Goal: Find specific page/section: Find specific page/section

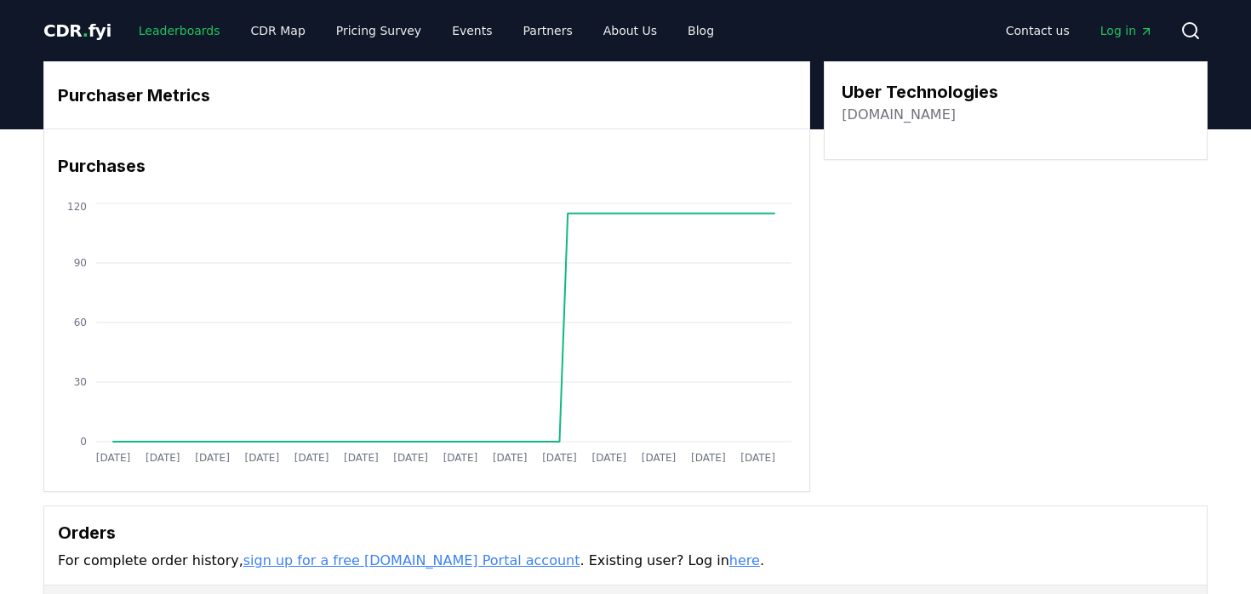
click at [175, 35] on link "Leaderboards" at bounding box center [179, 30] width 109 height 31
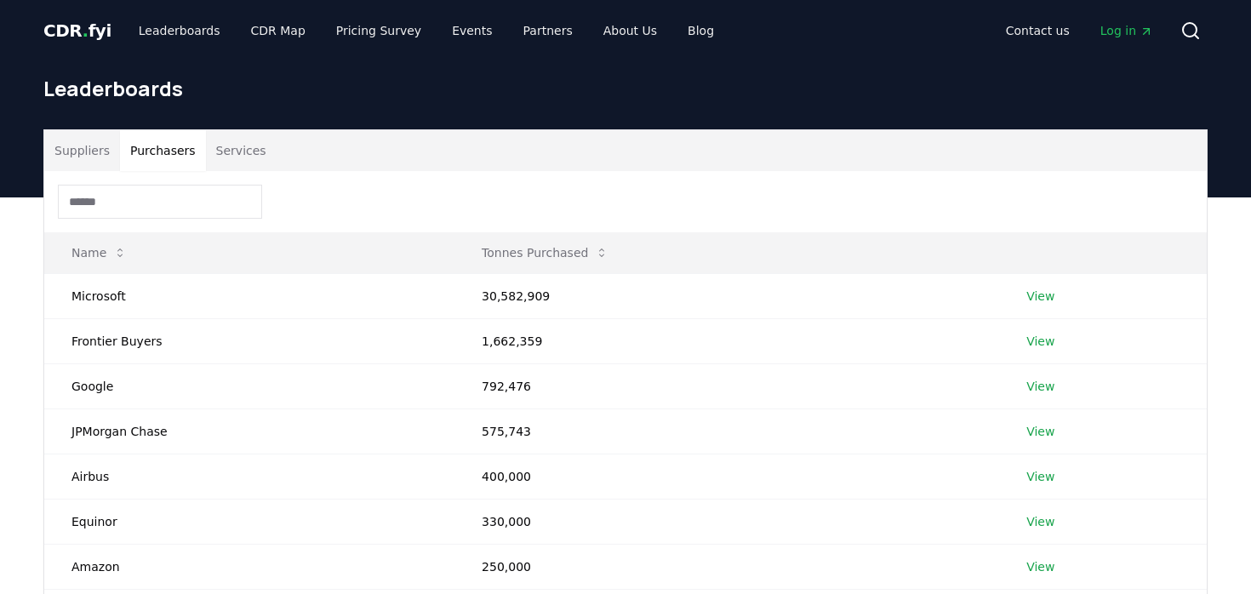
click at [160, 145] on button "Purchasers" at bounding box center [163, 150] width 86 height 41
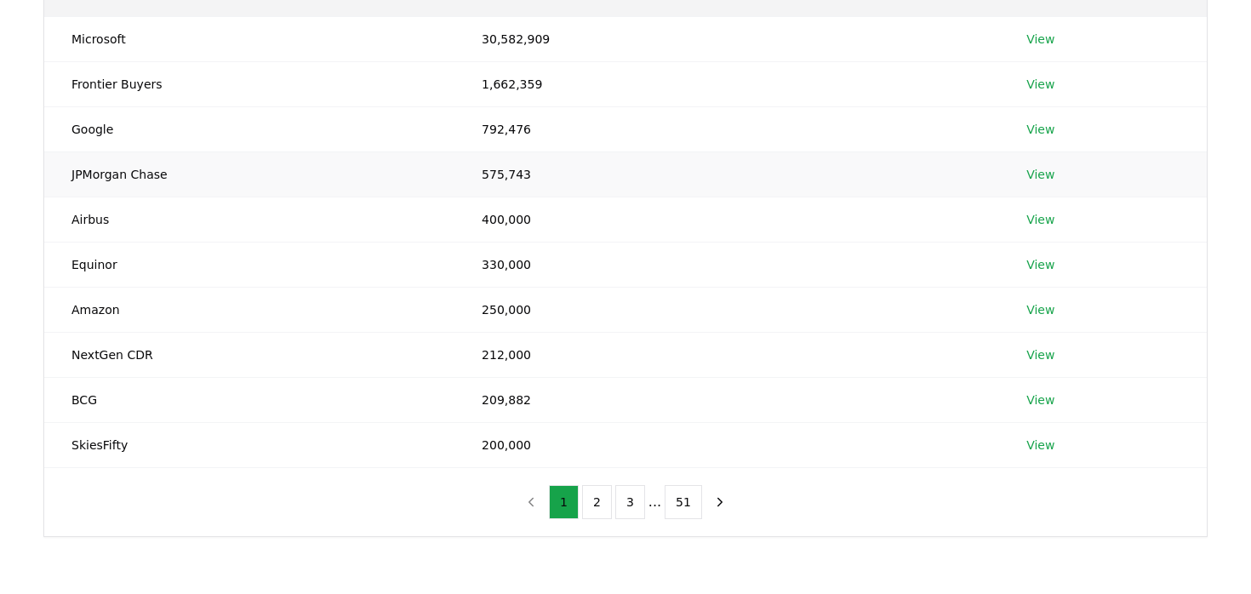
scroll to position [259, 0]
click at [603, 492] on button "2" at bounding box center [597, 500] width 30 height 34
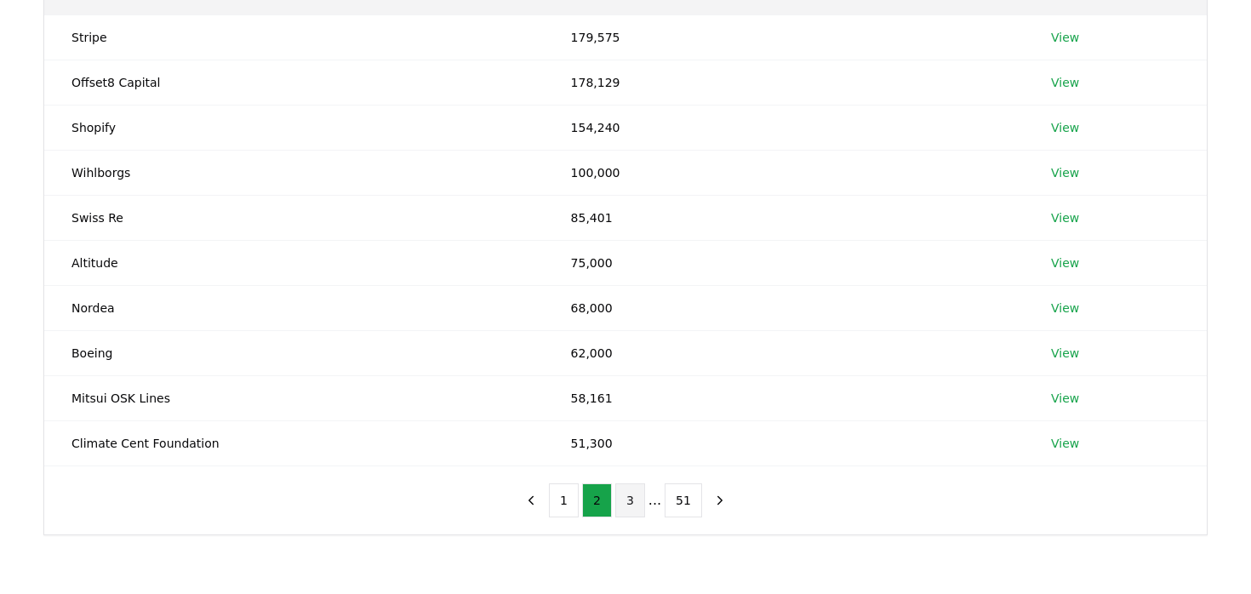
click at [629, 506] on button "3" at bounding box center [630, 500] width 30 height 34
